Goal: Navigation & Orientation: Find specific page/section

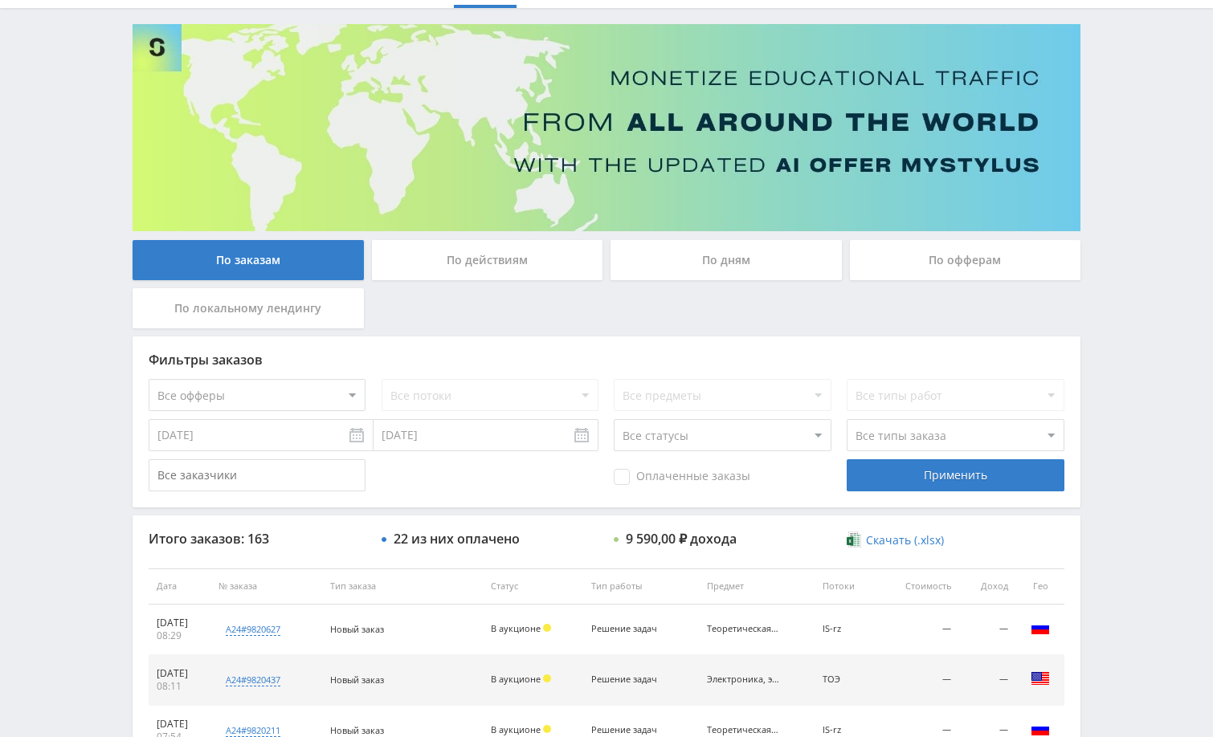
scroll to position [241, 0]
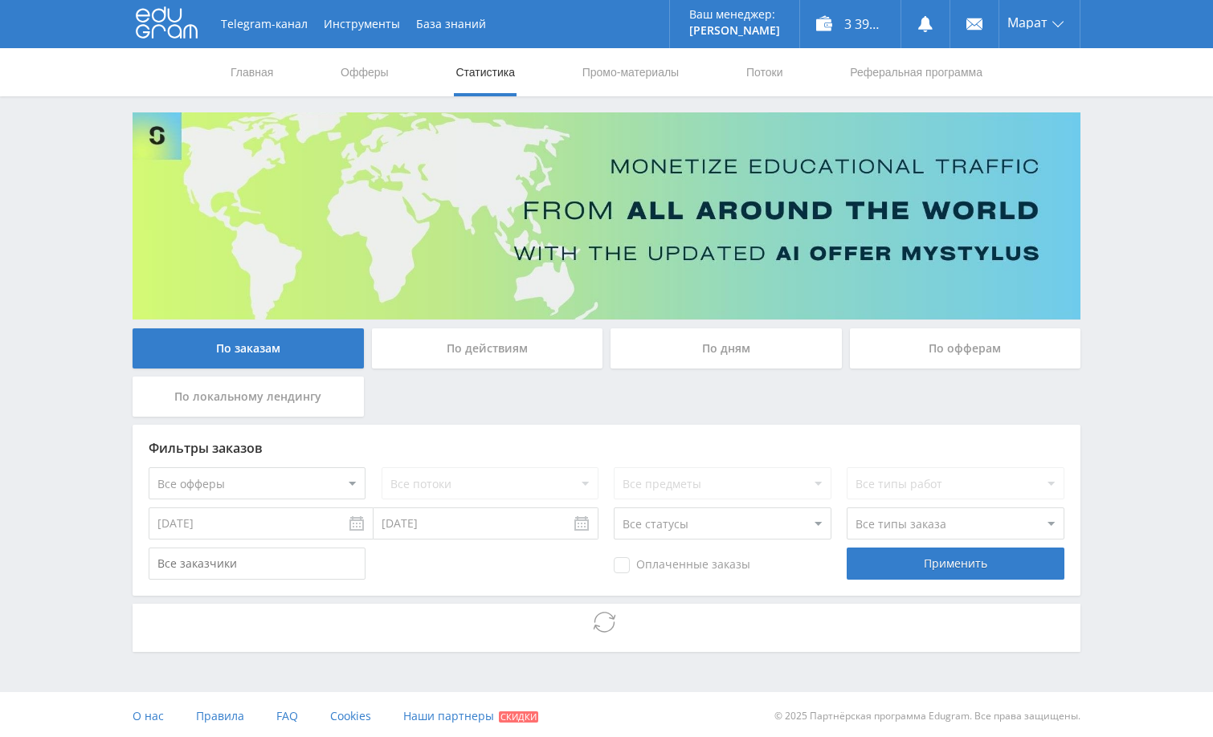
click at [1137, 397] on div "Telegram-канал Инструменты База знаний Ваш менеджер: Alex Alex Online @edugram_…" at bounding box center [606, 370] width 1213 height 741
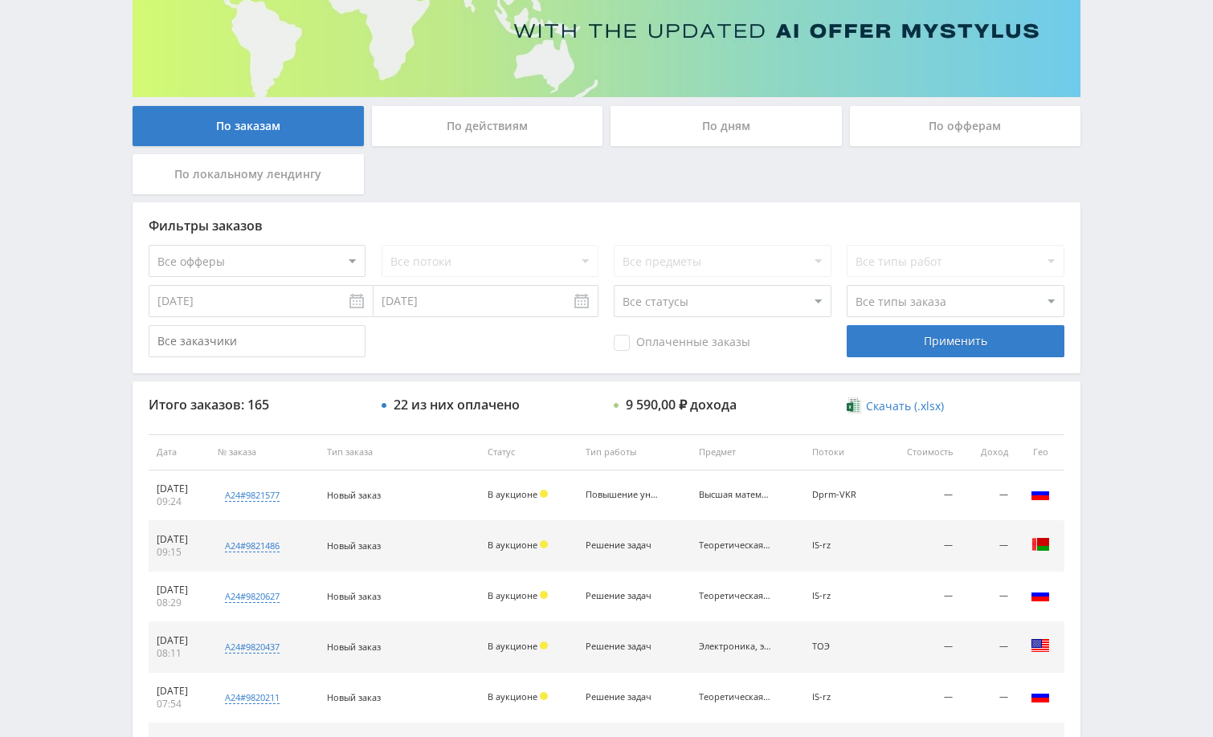
scroll to position [402, 0]
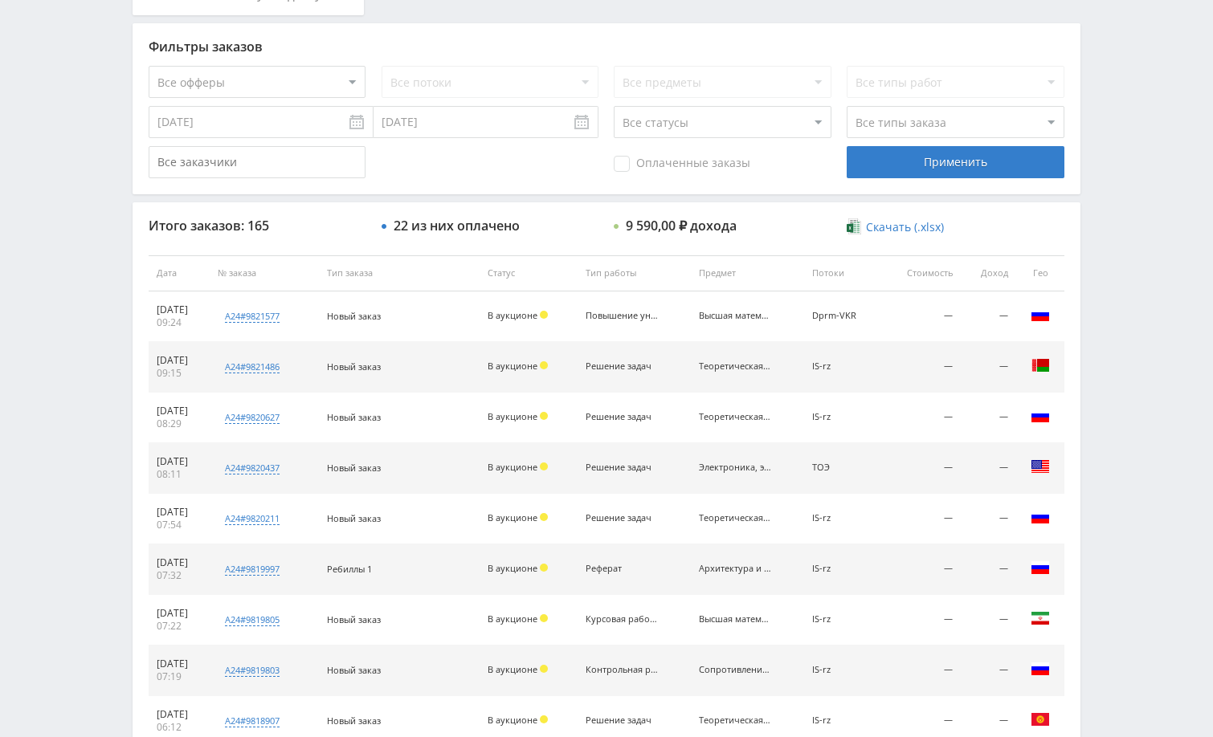
click at [1149, 361] on div "Telegram-канал Инструменты База знаний Ваш менеджер: Alex Alex Online @edugram_…" at bounding box center [606, 272] width 1213 height 1349
click at [1117, 383] on div "Telegram-канал Инструменты База знаний Ваш менеджер: Alex Alex Online @edugram_…" at bounding box center [606, 272] width 1213 height 1349
click at [1157, 237] on div "Telegram-канал Инструменты База знаний Ваш менеджер: Alex Alex Online @edugram_…" at bounding box center [606, 272] width 1213 height 1349
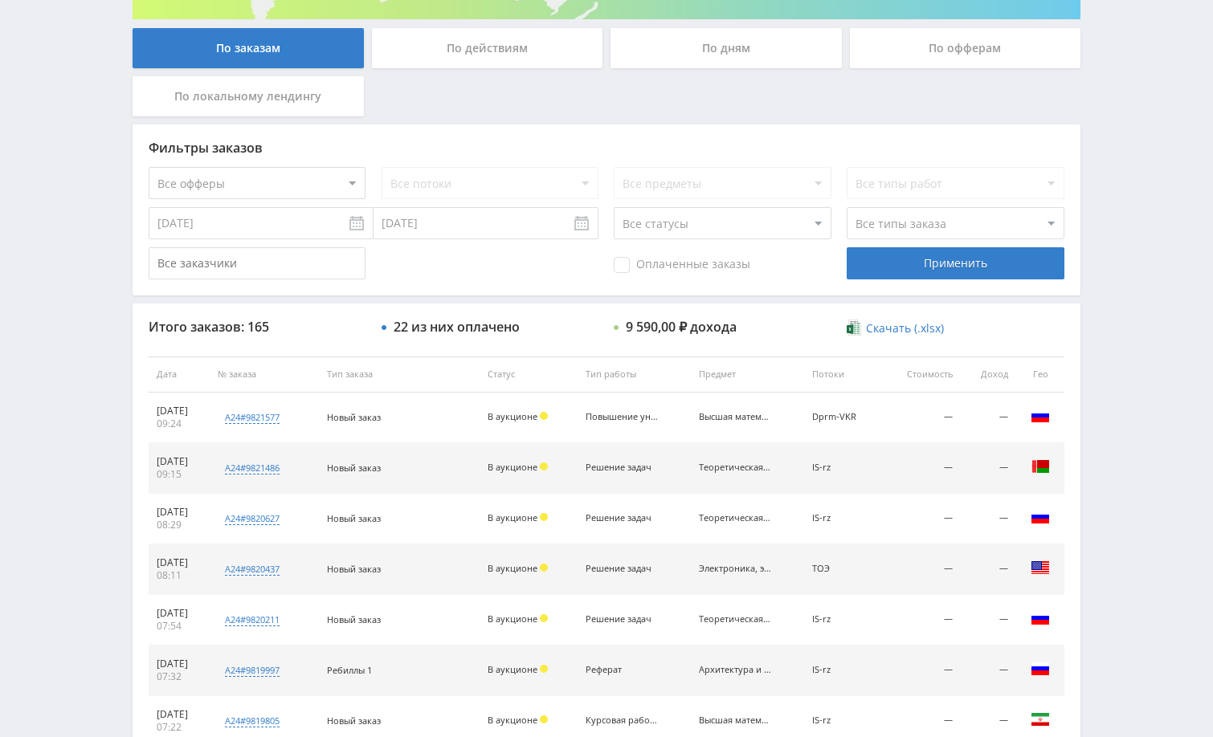
scroll to position [161, 0]
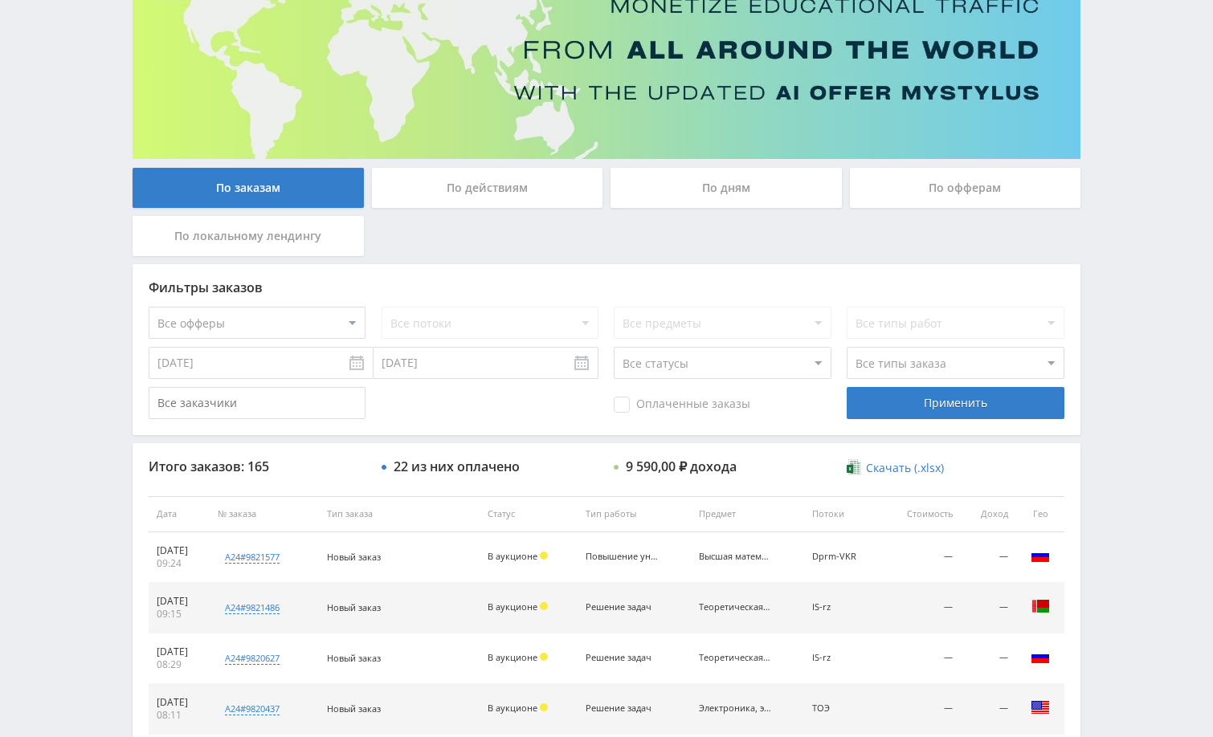
click at [1097, 138] on div "Telegram-канал Инструменты База знаний Ваш менеджер: Alex Alex Online @edugram_…" at bounding box center [606, 513] width 1213 height 1349
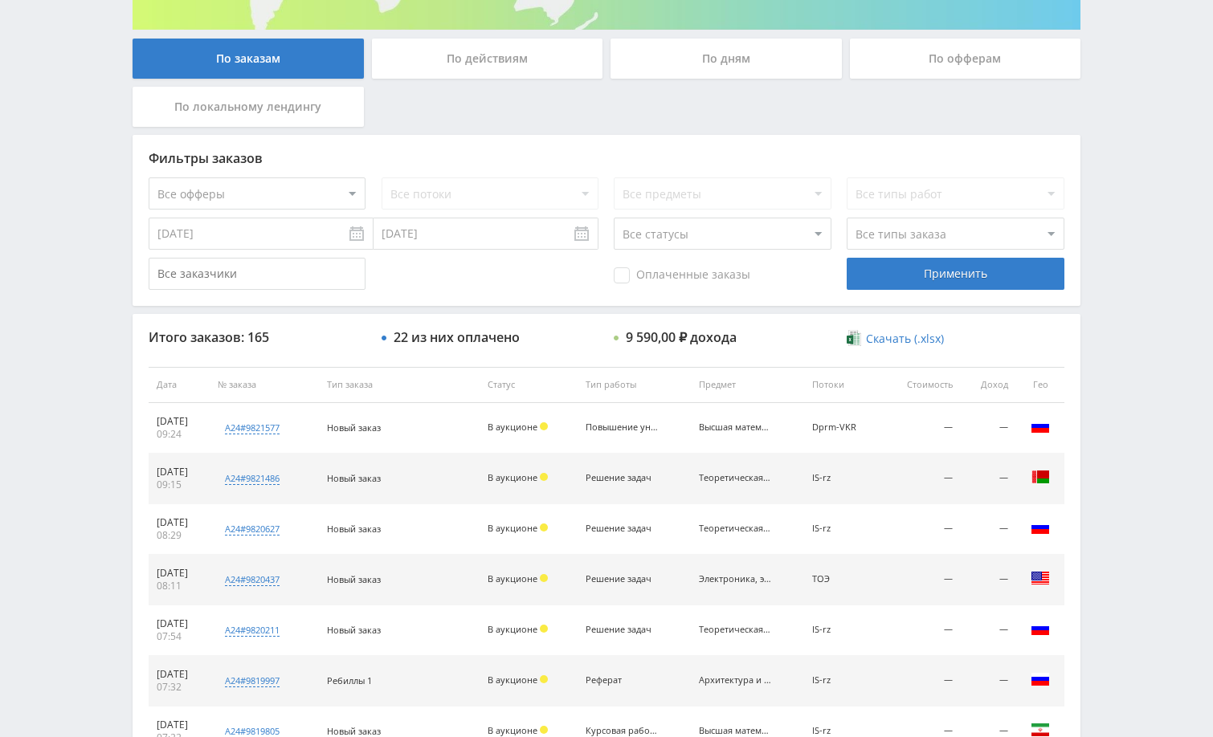
scroll to position [215, 0]
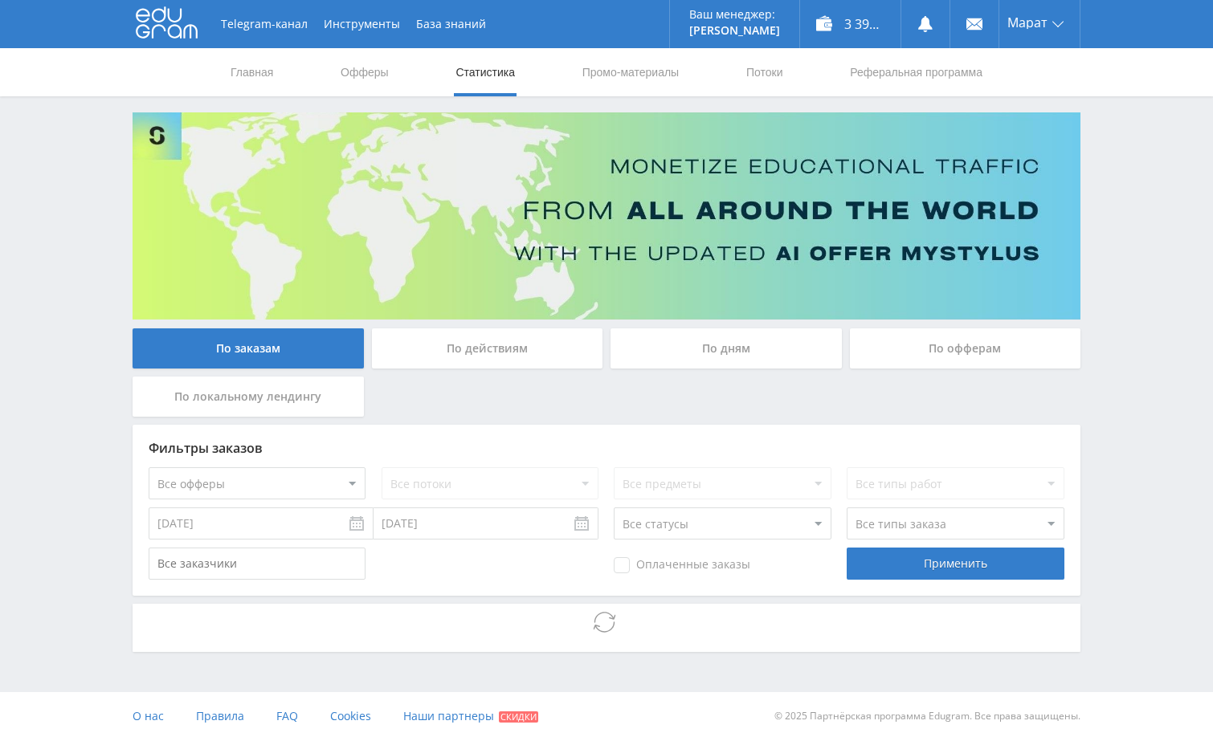
click at [1120, 239] on div "Telegram-канал Инструменты База знаний Ваш менеджер: Alex Alex Online @edugram_…" at bounding box center [606, 370] width 1213 height 741
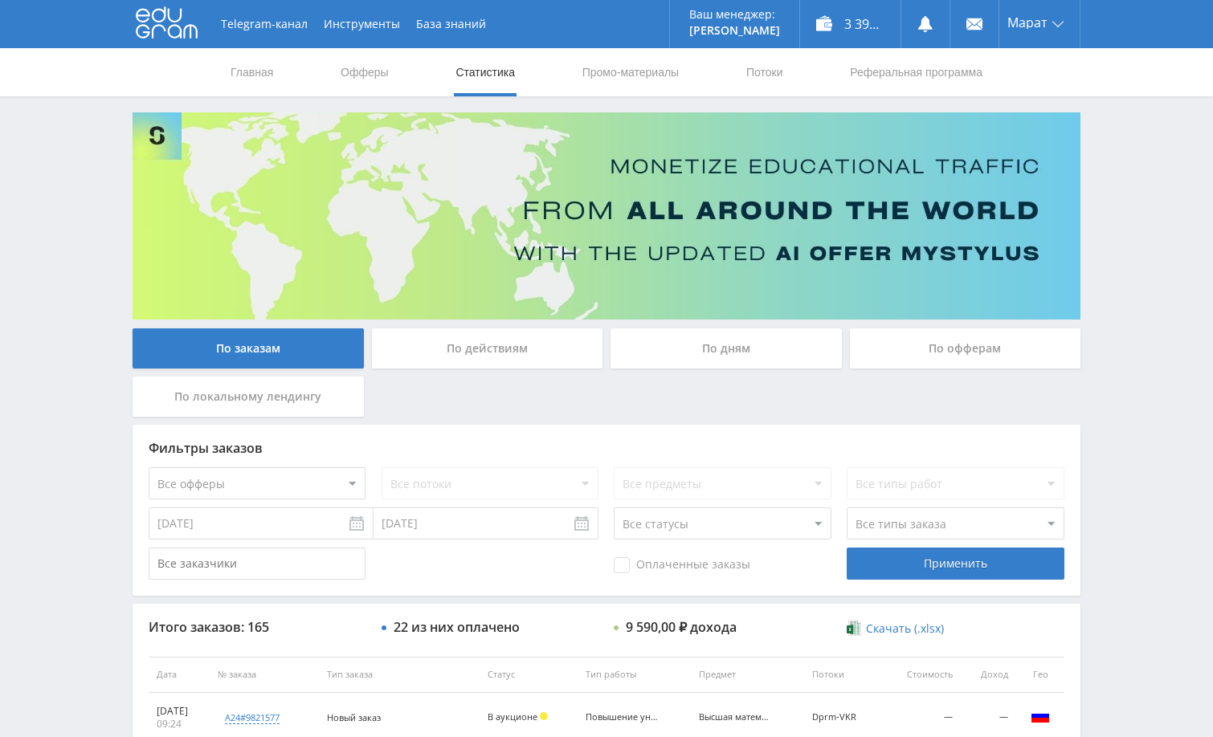
click at [1139, 198] on div "Telegram-канал Инструменты База знаний Ваш менеджер: Alex Alex Online @edugram_…" at bounding box center [606, 674] width 1213 height 1349
click at [1116, 127] on div "Telegram-канал Инструменты База знаний Ваш менеджер: Alex Alex Online @edugram_…" at bounding box center [606, 674] width 1213 height 1349
click at [1124, 136] on div "Telegram-канал Инструменты База знаний Ваш менеджер: Alex Alex Online @edugram_…" at bounding box center [606, 674] width 1213 height 1349
click at [1128, 189] on div "Telegram-канал Инструменты База знаний Ваш менеджер: Alex Alex Online @edugram_…" at bounding box center [606, 674] width 1213 height 1349
click at [1107, 239] on div "Telegram-канал Инструменты База знаний Ваш менеджер: Alex Alex Online @edugram_…" at bounding box center [606, 674] width 1213 height 1349
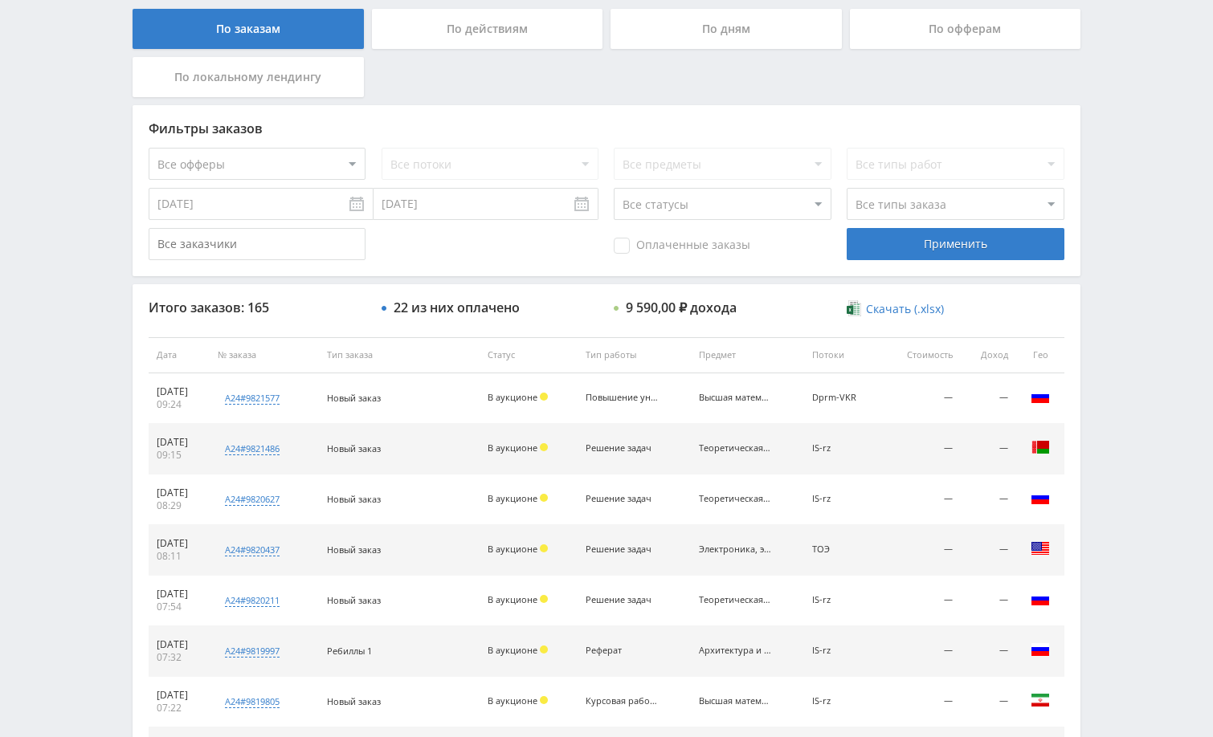
scroll to position [321, 0]
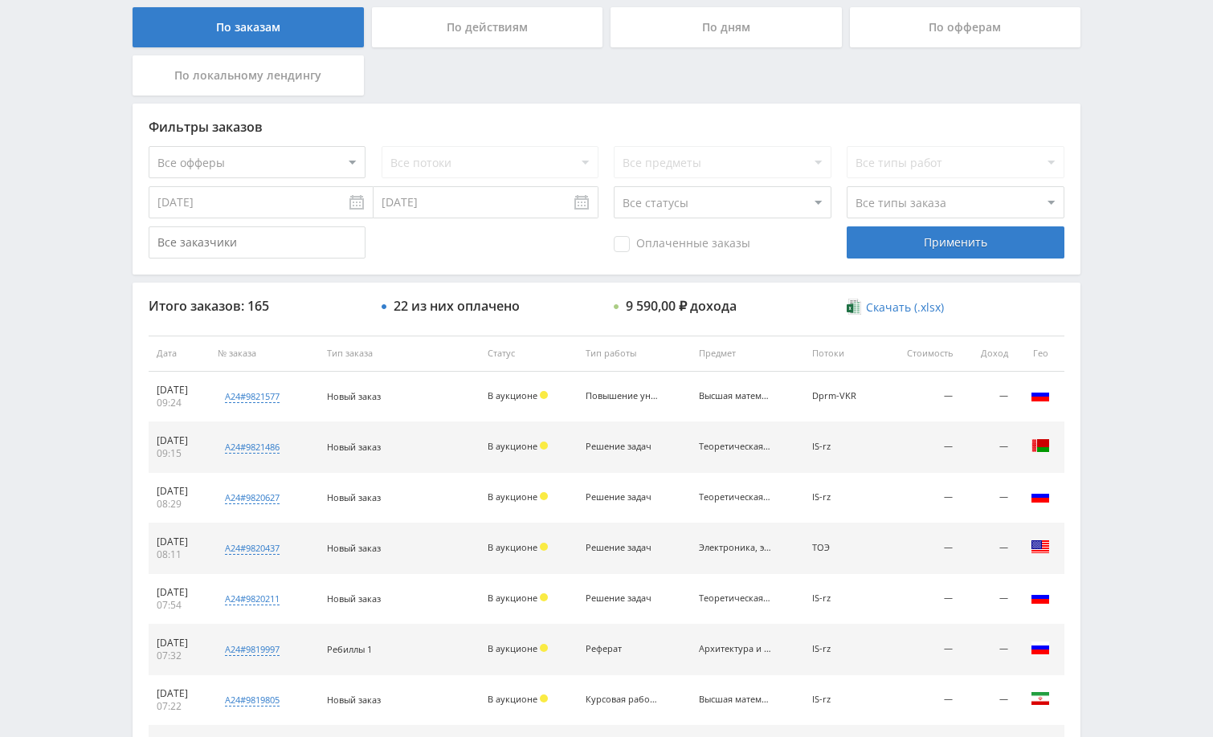
click at [1115, 292] on div "Telegram-канал Инструменты База знаний Ваш менеджер: Alex Alex Online @edugram_…" at bounding box center [606, 353] width 1213 height 1349
click at [1114, 292] on div "Telegram-канал Инструменты База знаний Ваш менеджер: Alex Alex Online @edugram_…" at bounding box center [606, 353] width 1213 height 1349
click at [1104, 182] on div "Telegram-канал Инструменты База знаний Ваш менеджер: Alex Alex Online @edugram_…" at bounding box center [606, 353] width 1213 height 1349
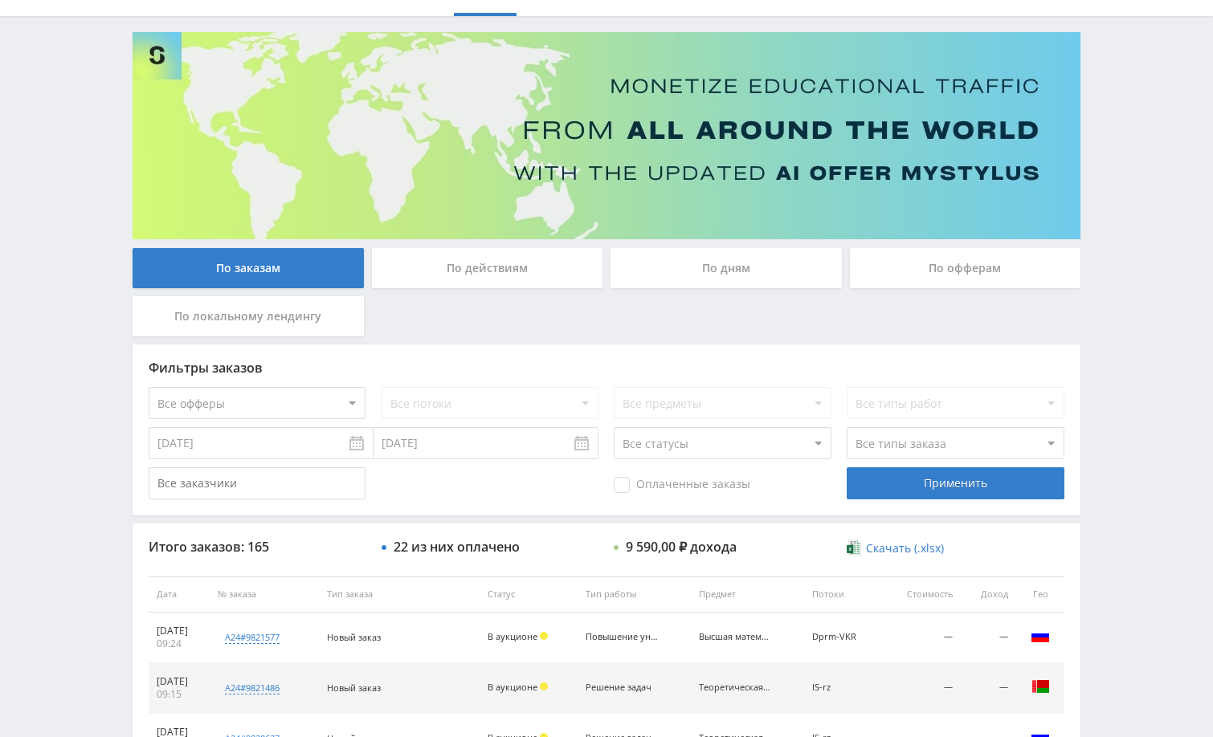
click at [1120, 188] on div "Telegram-канал Инструменты База знаний Ваш менеджер: Alex Alex Online @edugram_…" at bounding box center [606, 594] width 1213 height 1349
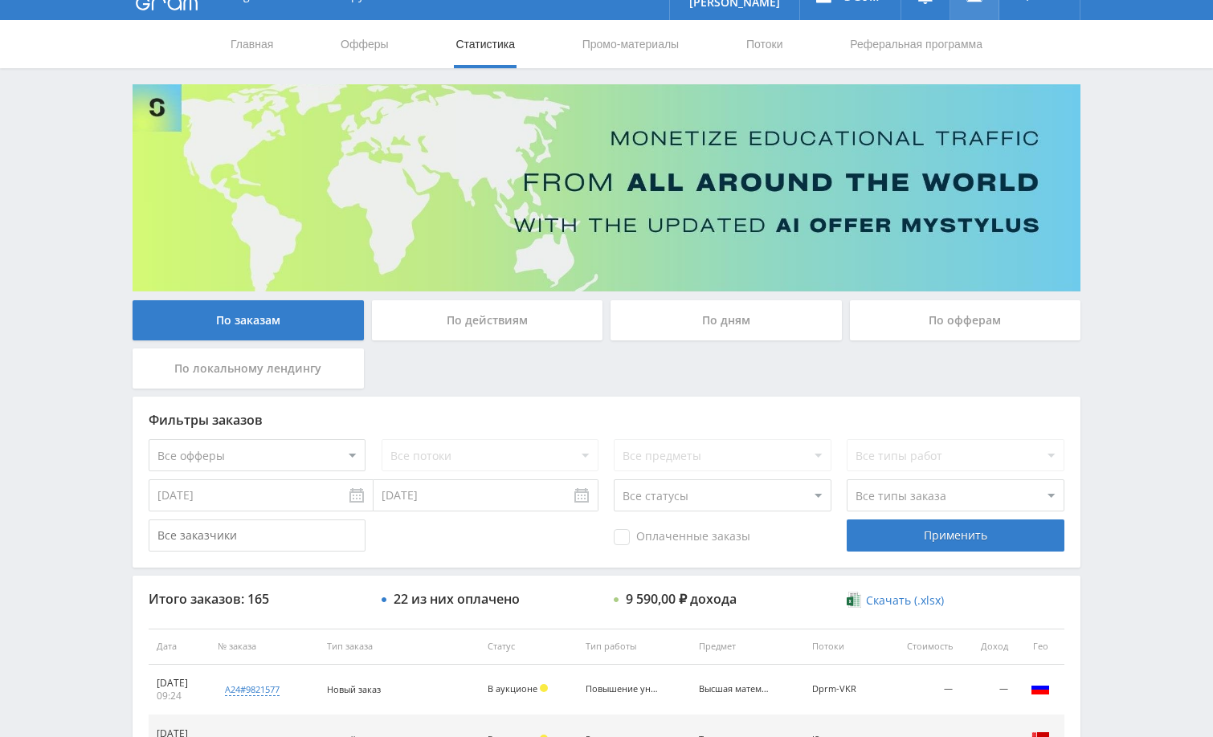
scroll to position [0, 0]
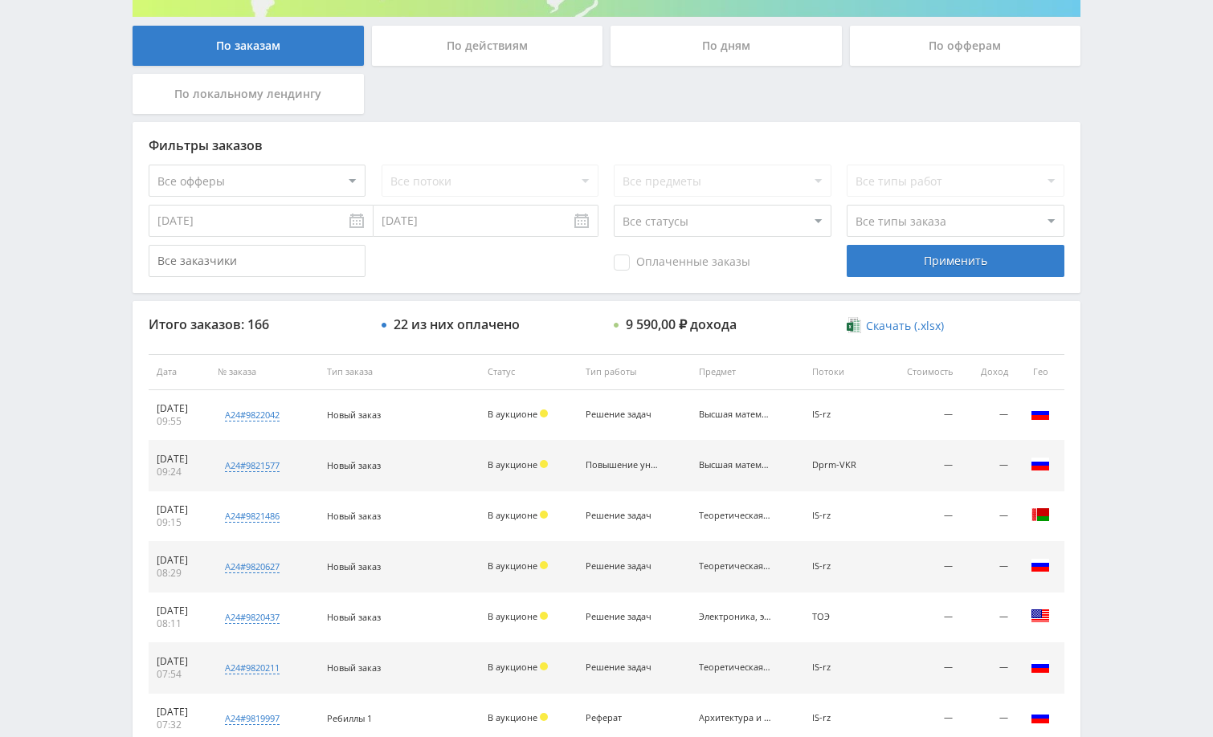
scroll to position [321, 0]
